Goal: Task Accomplishment & Management: Use online tool/utility

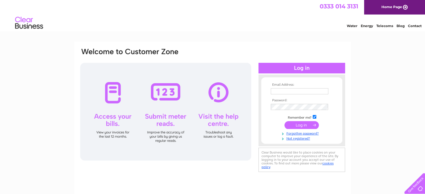
click at [279, 91] on input "text" at bounding box center [300, 91] width 58 height 6
type input "geoff@gmformers.com"
click at [301, 123] on input "submit" at bounding box center [301, 125] width 34 height 8
click at [276, 88] on td at bounding box center [301, 91] width 65 height 9
click at [277, 91] on input "text" at bounding box center [300, 91] width 58 height 6
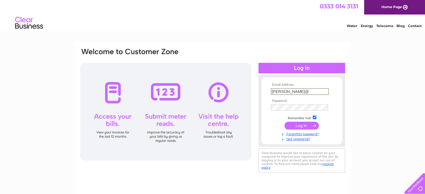
type input "geoff@gmformers.com"
click at [303, 125] on input "submit" at bounding box center [301, 125] width 34 height 8
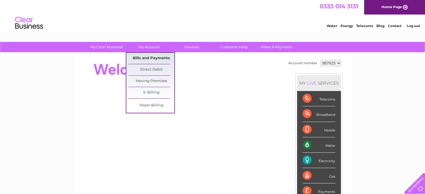
click at [150, 55] on link "Bills and Payments" at bounding box center [151, 58] width 46 height 11
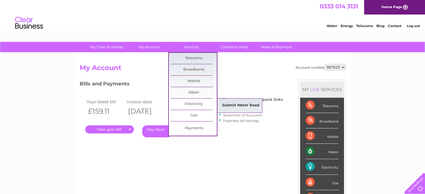
click at [229, 103] on link "Submit Meter Read" at bounding box center [241, 105] width 46 height 11
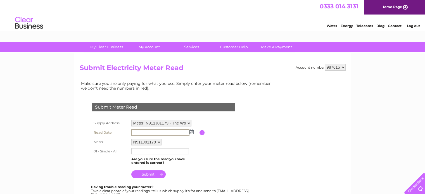
click at [146, 129] on input "text" at bounding box center [160, 132] width 58 height 7
click at [192, 132] on img at bounding box center [191, 131] width 4 height 4
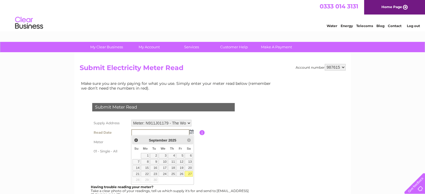
click at [190, 174] on link "27" at bounding box center [189, 174] width 8 height 6
type input "2025/09/27"
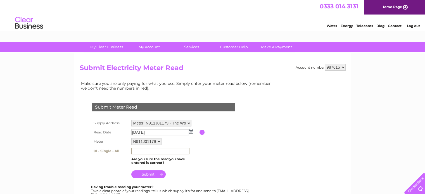
click at [144, 151] on input "text" at bounding box center [160, 151] width 58 height 7
type input "46286"
click at [150, 174] on input "submit" at bounding box center [148, 174] width 34 height 8
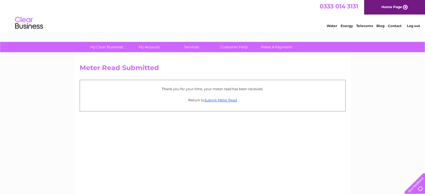
click at [415, 26] on link "Log out" at bounding box center [413, 26] width 13 height 4
